Goal: Task Accomplishment & Management: Manage account settings

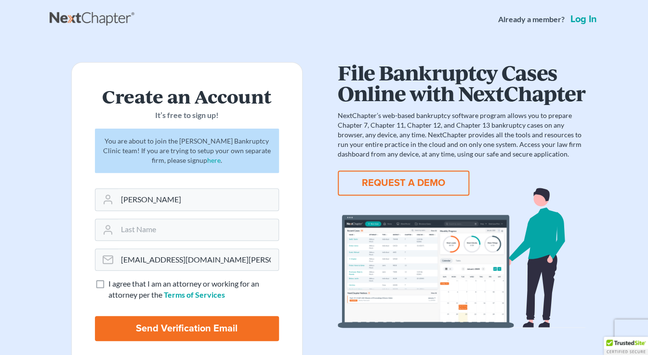
type input "[PERSON_NAME]"
click at [55, 238] on div "Create an Account It’s free to sign up! You are about to join the [PERSON_NAME]…" at bounding box center [187, 217] width 275 height 310
click at [108, 284] on label "I agree that I am an attorney or working for an attorney per the Terms of Servi…" at bounding box center [193, 290] width 171 height 22
click at [112, 284] on input "I agree that I am an attorney or working for an attorney per the Terms of Servi…" at bounding box center [115, 282] width 6 height 6
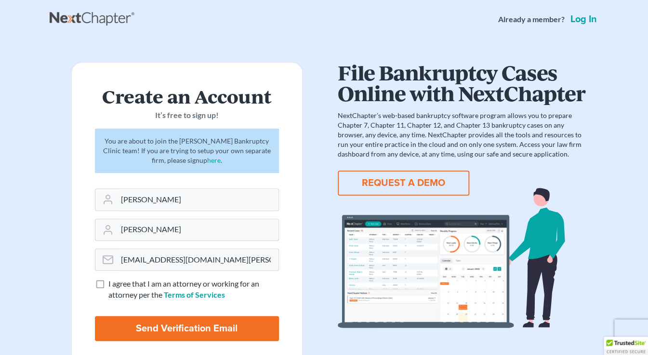
checkbox input "true"
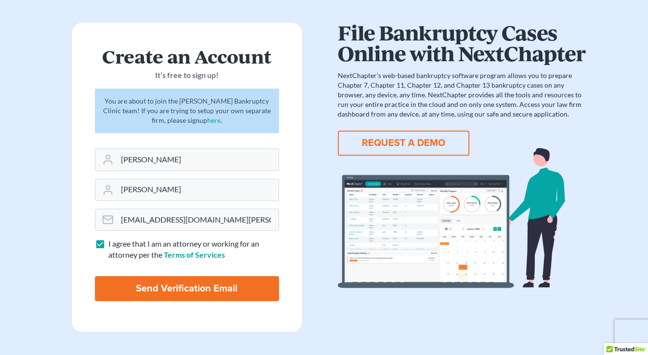
scroll to position [59, 0]
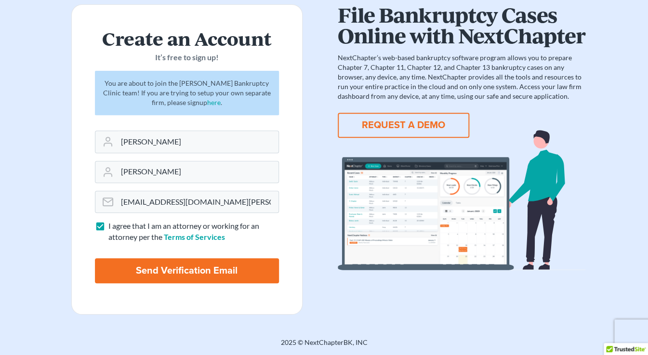
click at [190, 271] on input "Send Verification Email" at bounding box center [187, 270] width 184 height 25
type input "Thinking..."
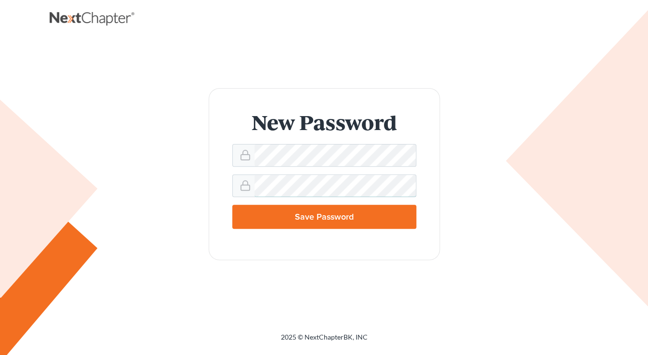
click at [232, 205] on input "Save Password" at bounding box center [324, 217] width 184 height 24
type input "Thinking..."
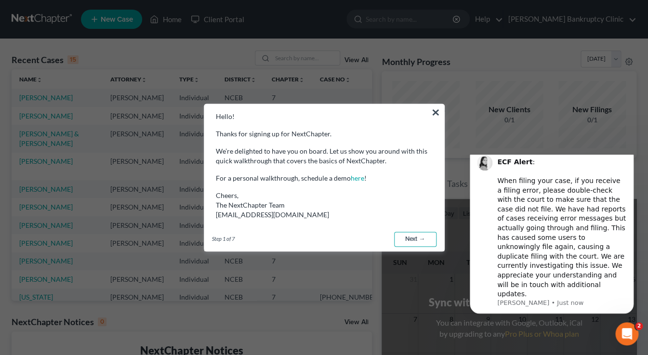
click at [417, 243] on link "Next →" at bounding box center [415, 239] width 42 height 15
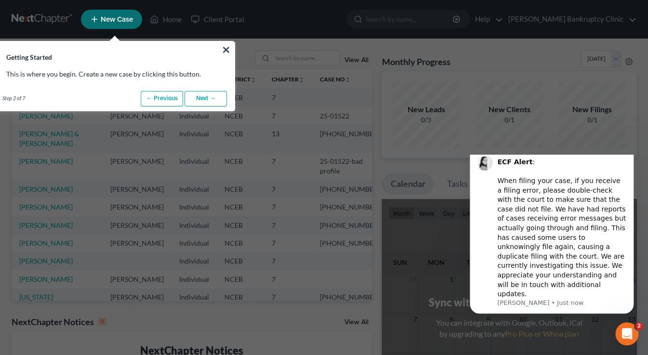
click at [201, 96] on link "Next →" at bounding box center [206, 98] width 42 height 15
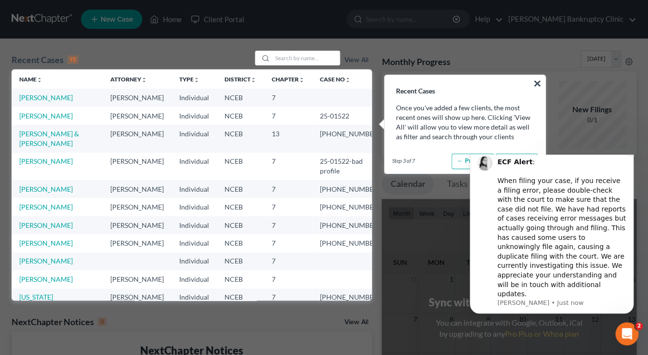
click at [630, 152] on icon "Dismiss notification" at bounding box center [630, 148] width 5 height 5
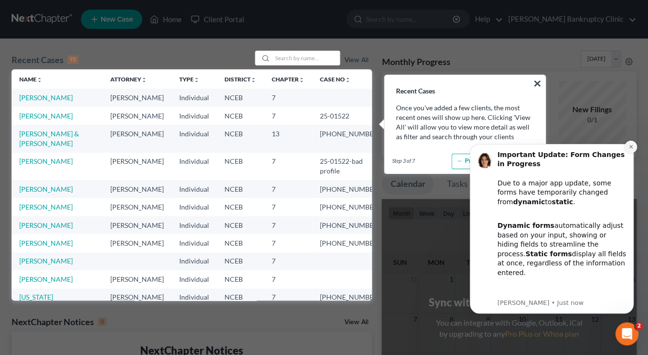
click at [629, 152] on button "Dismiss notification" at bounding box center [630, 147] width 13 height 13
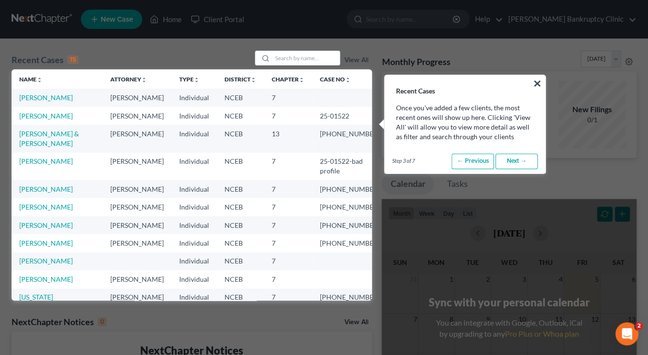
click at [526, 165] on link "Next →" at bounding box center [516, 161] width 42 height 15
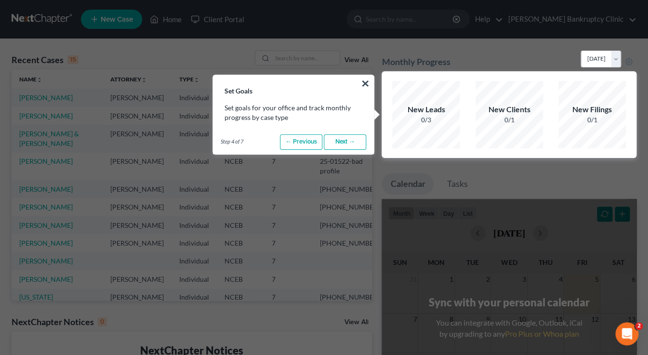
click at [360, 142] on link "Next →" at bounding box center [345, 141] width 42 height 15
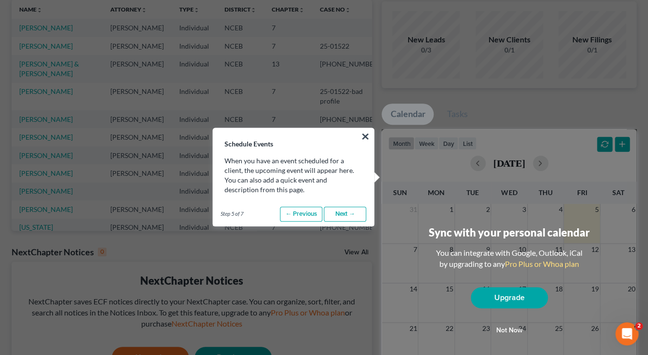
scroll to position [93, 0]
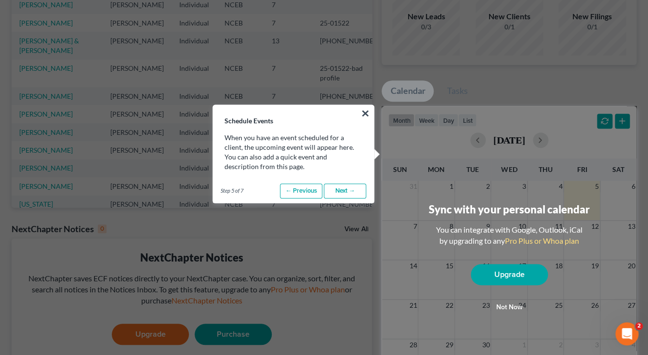
click at [346, 189] on link "Next →" at bounding box center [345, 191] width 42 height 15
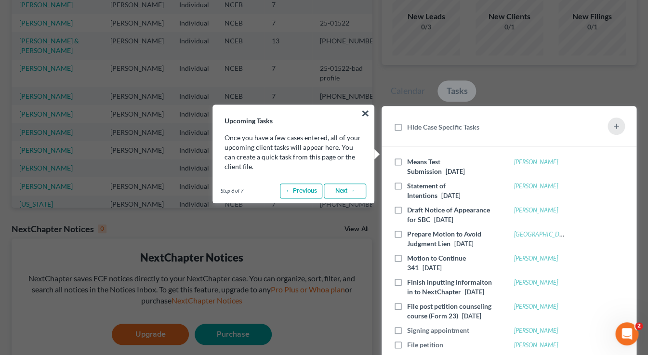
click at [346, 189] on link "Next →" at bounding box center [345, 191] width 42 height 15
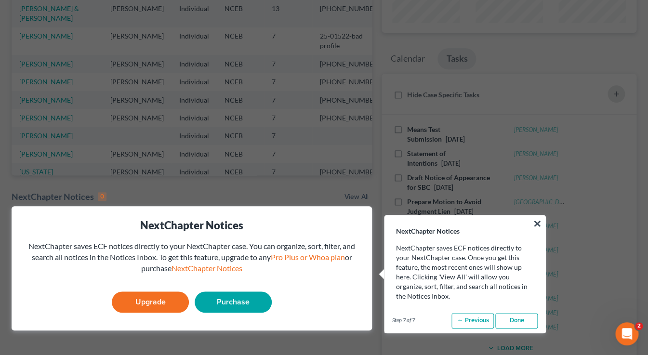
scroll to position [126, 0]
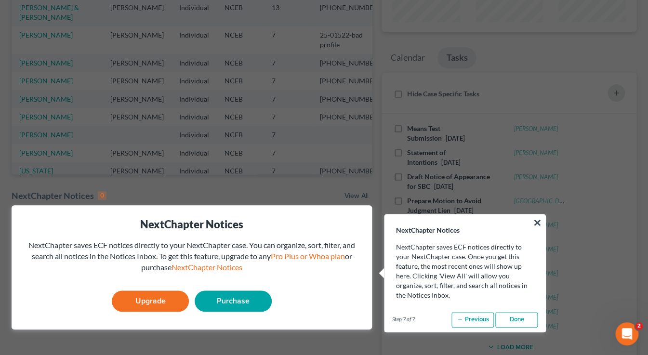
click at [517, 324] on link "Done" at bounding box center [516, 319] width 42 height 15
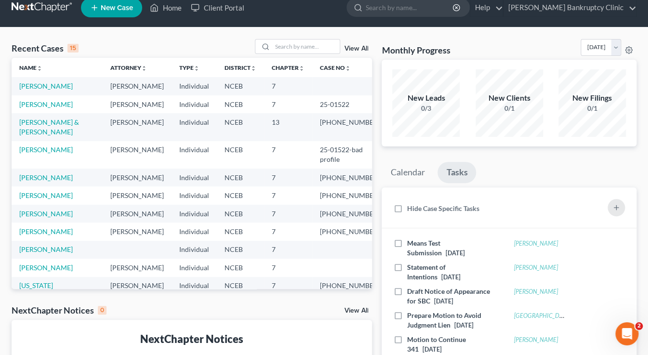
scroll to position [0, 0]
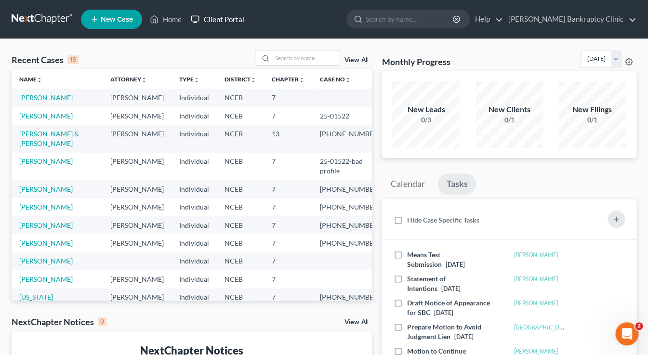
click at [204, 22] on link "Client Portal" at bounding box center [217, 19] width 63 height 17
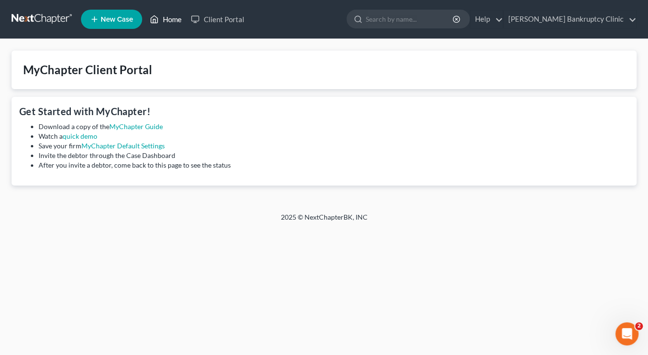
click at [168, 21] on link "Home" at bounding box center [165, 19] width 41 height 17
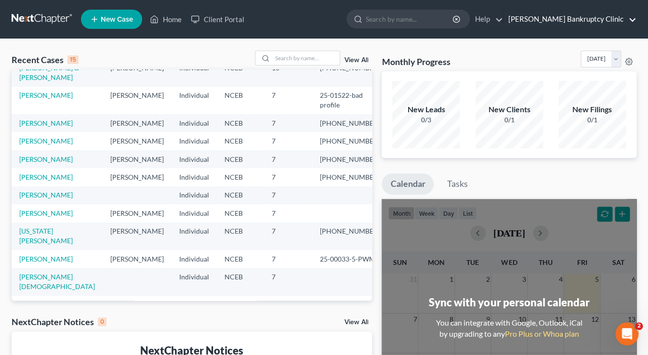
click at [629, 20] on link "Stubbs Bankruptcy Clinic" at bounding box center [570, 19] width 133 height 17
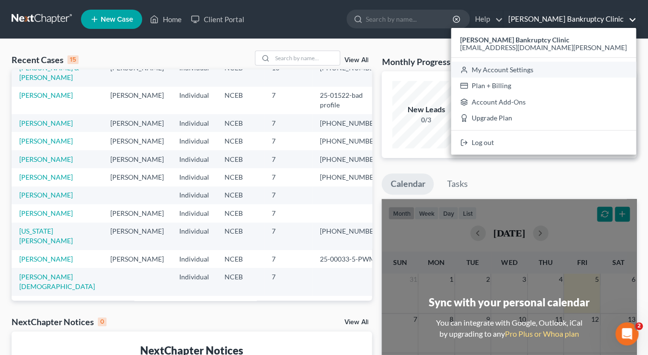
click at [575, 72] on link "My Account Settings" at bounding box center [543, 70] width 185 height 16
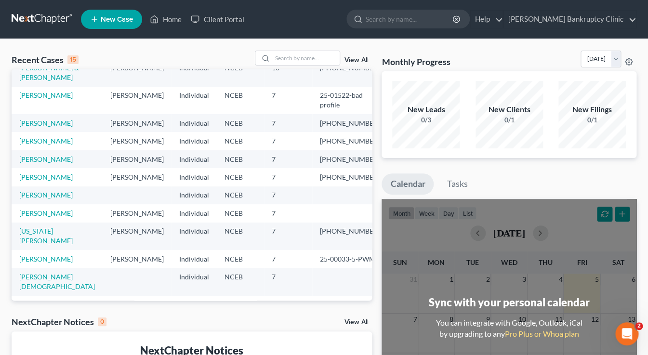
select select "57"
select select "24"
select select "28"
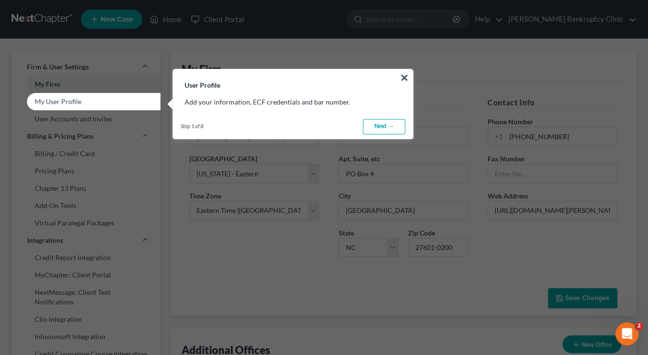
click at [400, 129] on link "Next →" at bounding box center [384, 126] width 42 height 15
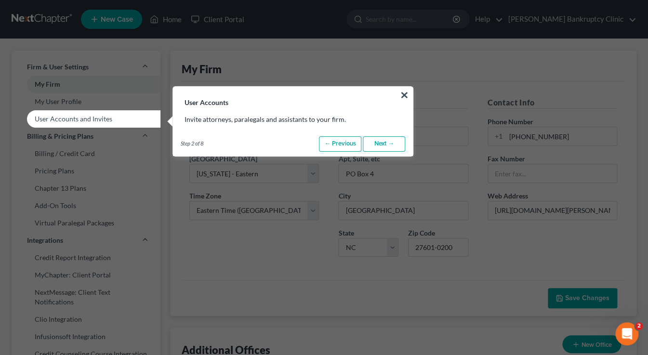
click at [386, 143] on link "Next →" at bounding box center [384, 143] width 42 height 15
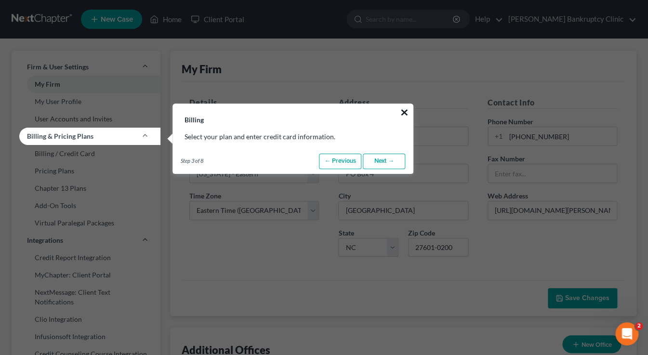
click at [406, 109] on div "Billing × Select your plan and enter credit card information. Step 3 of 8 ← Pre…" at bounding box center [293, 139] width 241 height 70
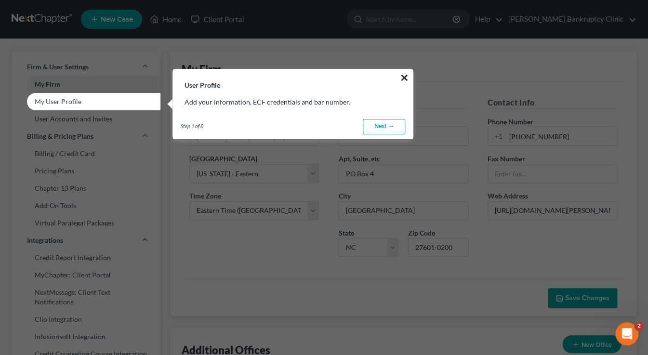
click at [402, 81] on button "×" at bounding box center [404, 77] width 9 height 15
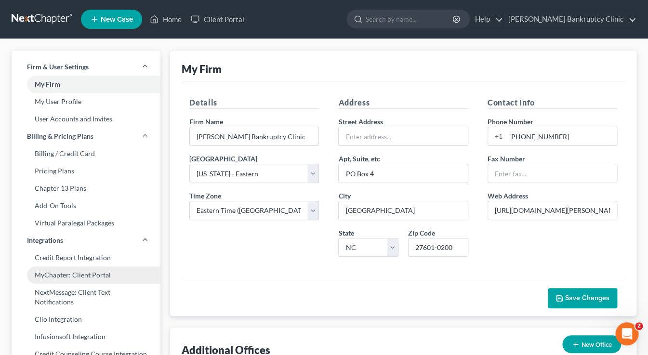
click at [83, 275] on link "MyChapter: Client Portal" at bounding box center [86, 274] width 149 height 17
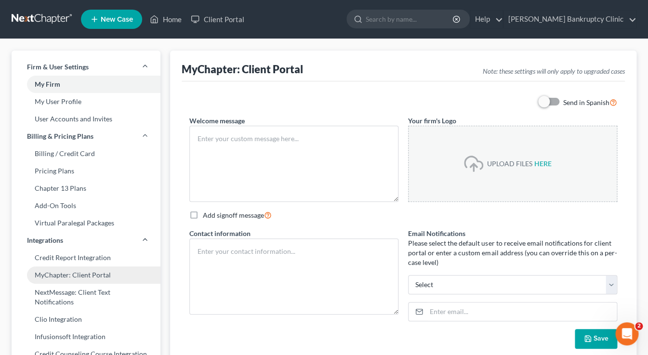
type textarea "Hello! Welcome to MyChapter. We are here to help make the bankruptcy filing pro…"
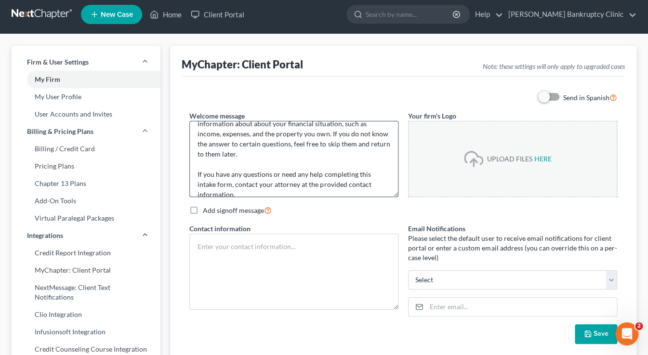
scroll to position [50, 0]
click at [173, 13] on link "Home" at bounding box center [165, 14] width 41 height 17
